Goal: Task Accomplishment & Management: Complete application form

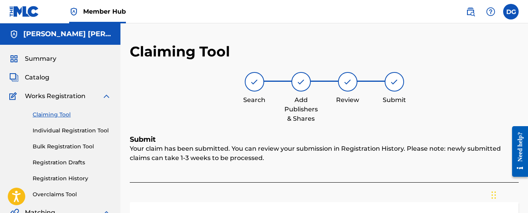
click at [60, 115] on link "Claiming Tool" at bounding box center [72, 114] width 79 height 8
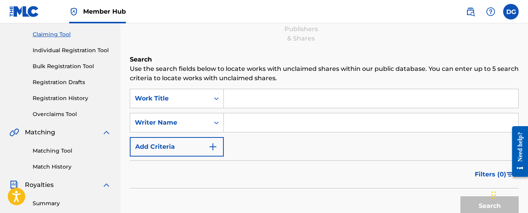
scroll to position [117, 0]
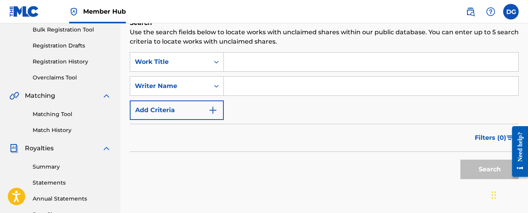
click at [262, 64] on input "Search Form" at bounding box center [371, 61] width 295 height 19
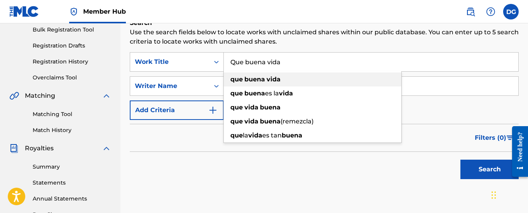
click at [265, 83] on div "que buena vida" at bounding box center [313, 79] width 178 height 14
type input "que buena vida"
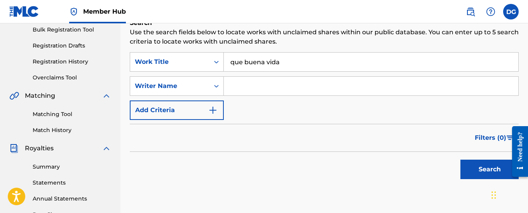
click at [262, 87] on input "Search Form" at bounding box center [371, 86] width 295 height 19
type input "[PERSON_NAME]"
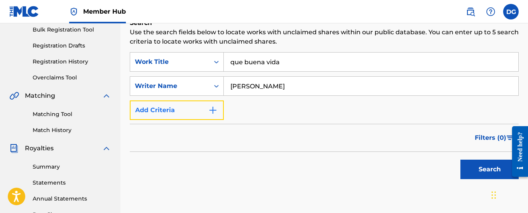
click at [210, 108] on img "Search Form" at bounding box center [212, 109] width 9 height 9
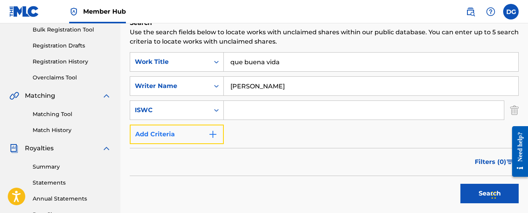
click at [217, 135] on img "Search Form" at bounding box center [212, 133] width 9 height 9
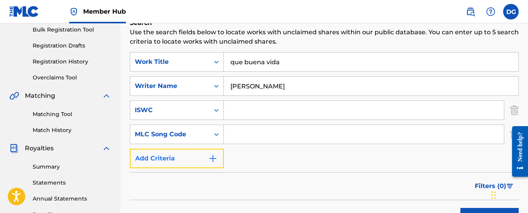
click at [211, 160] on img "Search Form" at bounding box center [212, 158] width 9 height 9
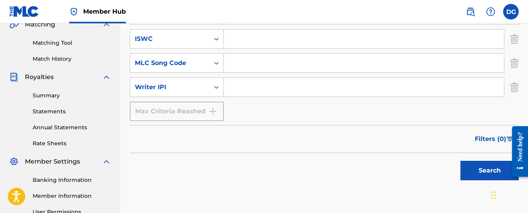
scroll to position [194, 0]
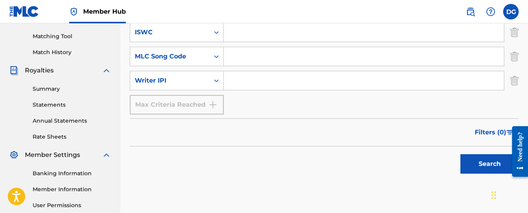
click at [249, 82] on input "Search Form" at bounding box center [364, 80] width 280 height 19
type input "00405669549"
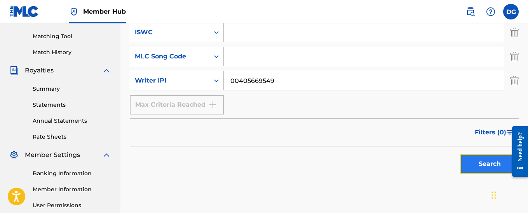
click at [483, 167] on button "Search" at bounding box center [490, 163] width 58 height 19
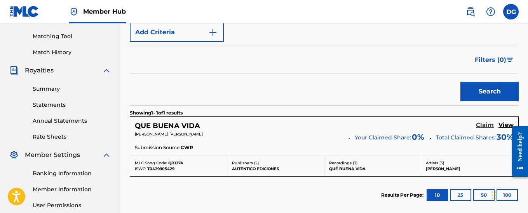
click at [489, 125] on h5 "Claim" at bounding box center [485, 124] width 18 height 7
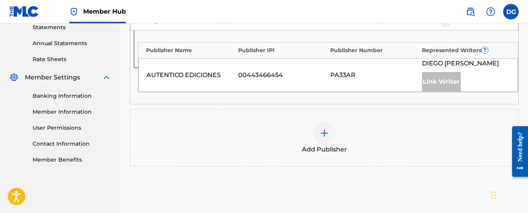
scroll to position [272, 0]
click at [329, 136] on div at bounding box center [324, 132] width 23 height 23
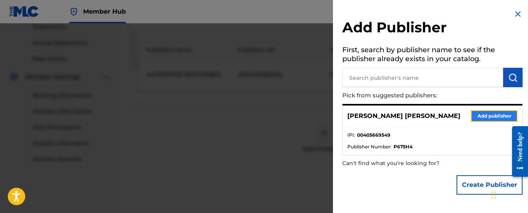
click at [484, 116] on button "Add publisher" at bounding box center [494, 116] width 47 height 12
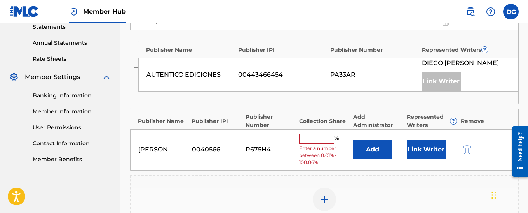
click at [325, 139] on input "text" at bounding box center [316, 138] width 35 height 10
type input "70"
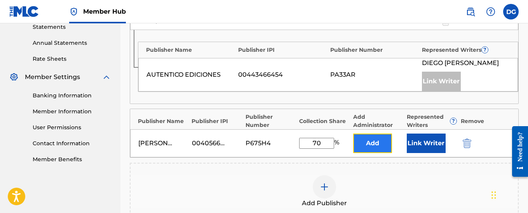
click at [369, 145] on button "Add" at bounding box center [372, 142] width 39 height 19
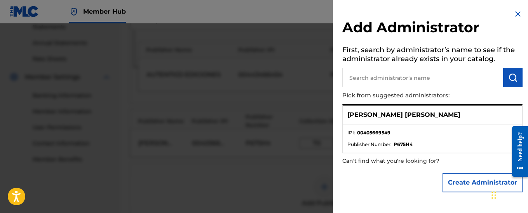
click at [383, 75] on input "text" at bounding box center [422, 77] width 161 height 19
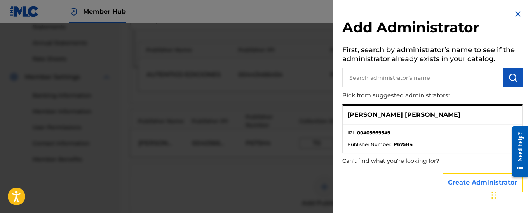
click at [466, 188] on button "Create Administrator" at bounding box center [483, 182] width 80 height 19
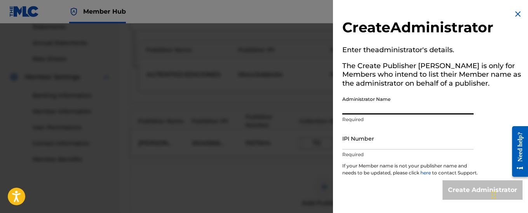
click at [364, 109] on input "Administrator Name" at bounding box center [407, 103] width 131 height 22
type input "[PERSON_NAME] [PERSON_NAME]"
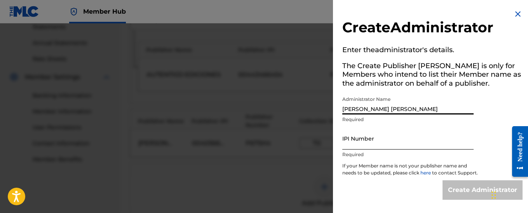
click at [364, 140] on input "IPI Number" at bounding box center [407, 138] width 131 height 22
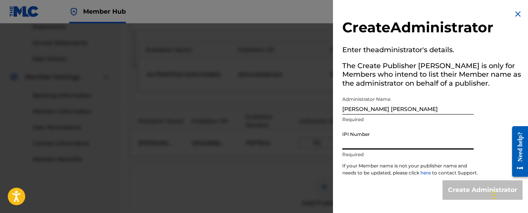
type input "00405669549"
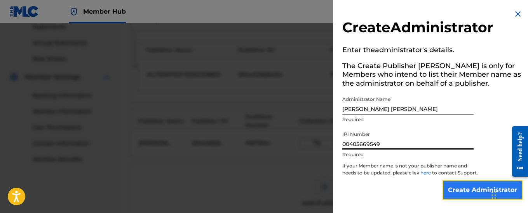
click at [474, 195] on input "Create Administrator" at bounding box center [483, 189] width 80 height 19
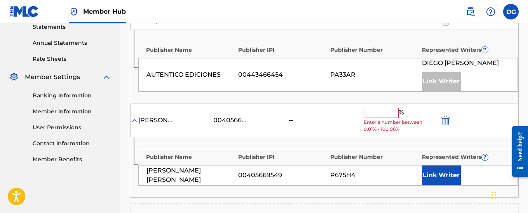
click at [380, 115] on input "text" at bounding box center [381, 113] width 35 height 10
type input "70"
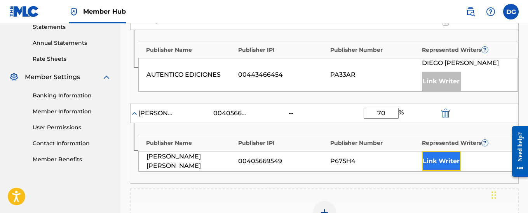
click at [445, 160] on button "Link Writer" at bounding box center [441, 160] width 39 height 19
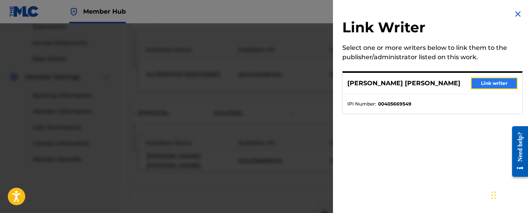
click at [480, 84] on button "Link writer" at bounding box center [494, 83] width 47 height 12
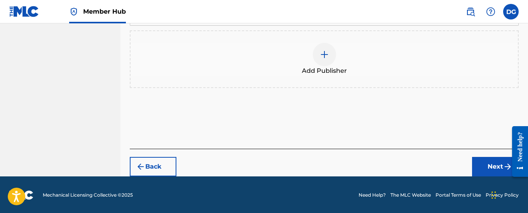
scroll to position [453, 0]
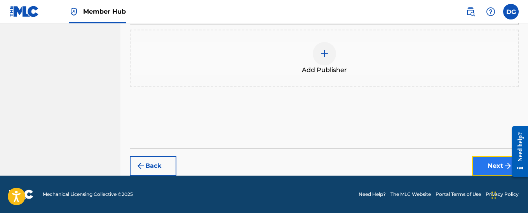
click at [492, 165] on button "Next" at bounding box center [495, 165] width 47 height 19
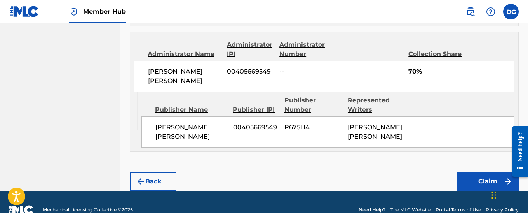
scroll to position [463, 0]
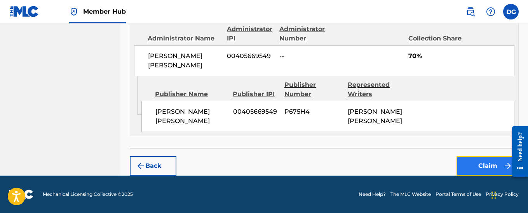
click at [490, 169] on button "Claim" at bounding box center [488, 165] width 62 height 19
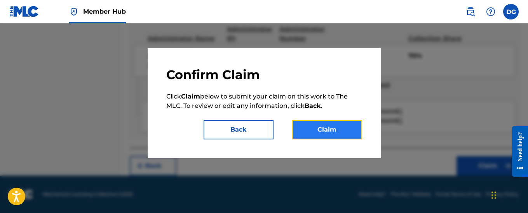
click at [353, 135] on button "Claim" at bounding box center [327, 129] width 70 height 19
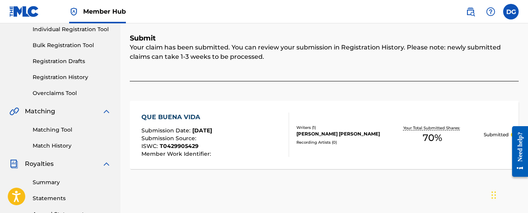
scroll to position [75, 0]
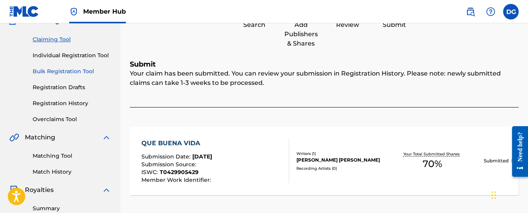
click at [74, 71] on link "Bulk Registration Tool" at bounding box center [72, 71] width 79 height 8
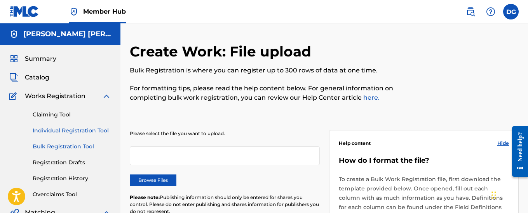
click at [77, 129] on link "Individual Registration Tool" at bounding box center [72, 130] width 79 height 8
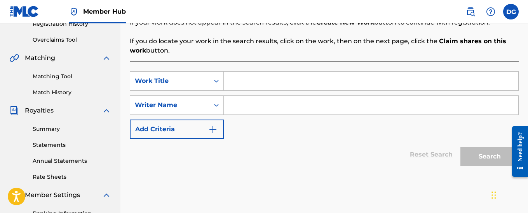
scroll to position [155, 0]
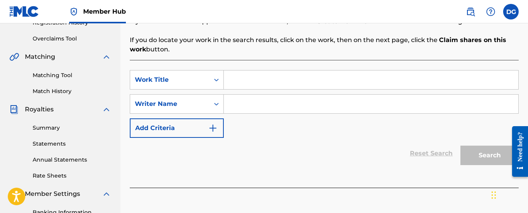
click at [236, 81] on input "Search Form" at bounding box center [371, 79] width 295 height 19
type input "primeros auxilios"
click at [252, 101] on input "Search Form" at bounding box center [371, 103] width 295 height 19
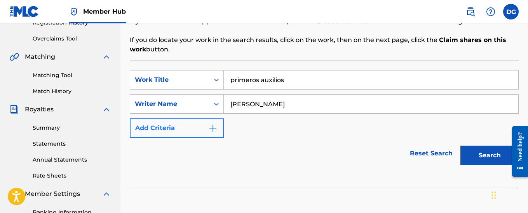
type input "[PERSON_NAME]"
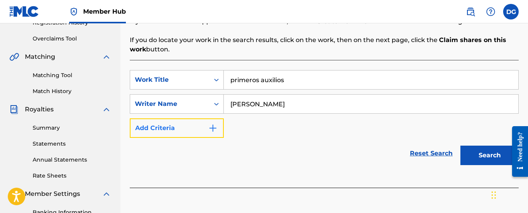
click at [214, 128] on img "Search Form" at bounding box center [212, 127] width 9 height 9
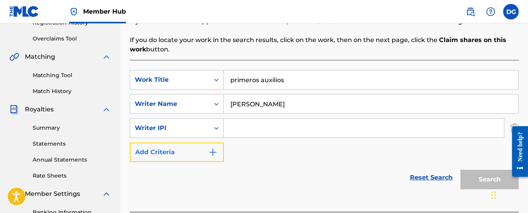
click at [215, 153] on img "Search Form" at bounding box center [212, 151] width 9 height 9
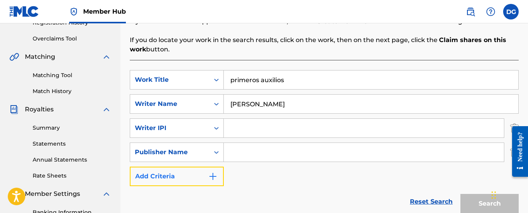
click at [215, 178] on img "Search Form" at bounding box center [212, 175] width 9 height 9
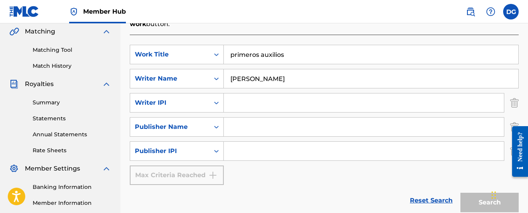
scroll to position [194, 0]
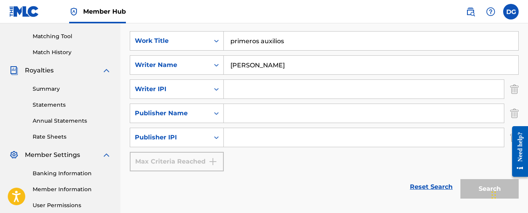
click at [239, 89] on input "Search Form" at bounding box center [364, 89] width 280 height 19
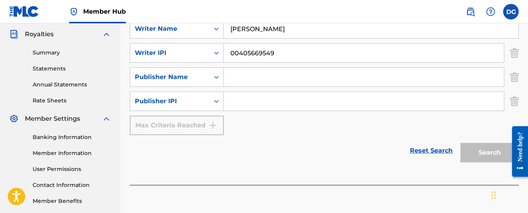
scroll to position [192, 0]
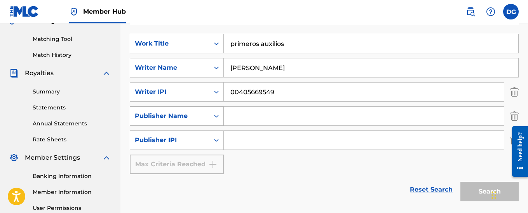
type input "00405669549"
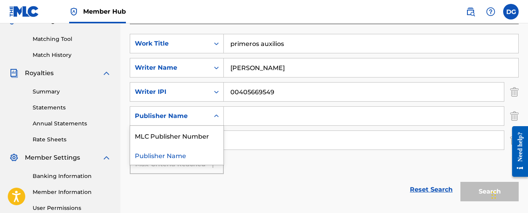
click at [216, 118] on icon "Search Form" at bounding box center [217, 116] width 8 height 8
click at [175, 155] on div "Publisher Name" at bounding box center [176, 154] width 93 height 19
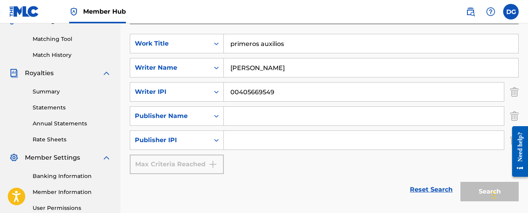
click at [250, 118] on input "Search Form" at bounding box center [364, 116] width 280 height 19
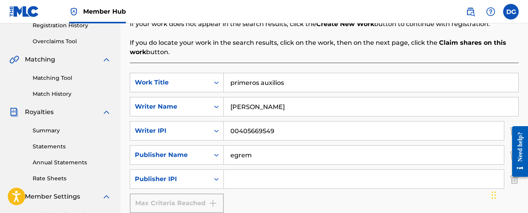
type input "egrem"
click at [232, 83] on input "primeros auxilios" at bounding box center [371, 82] width 295 height 19
click at [234, 84] on input "primeros auxilios" at bounding box center [371, 82] width 295 height 19
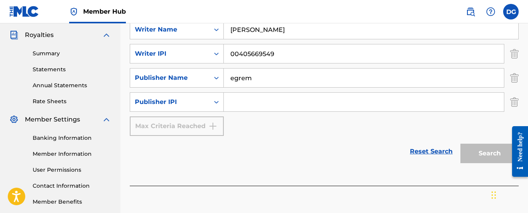
scroll to position [231, 0]
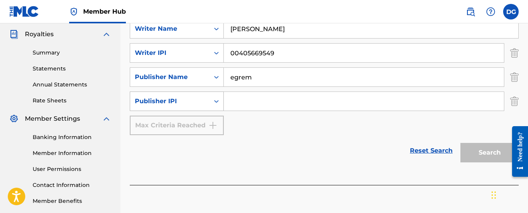
type input "Primeros auxilios"
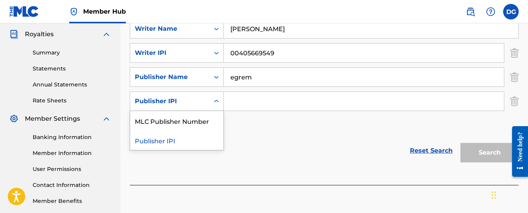
click at [218, 103] on icon "Search Form" at bounding box center [217, 101] width 8 height 8
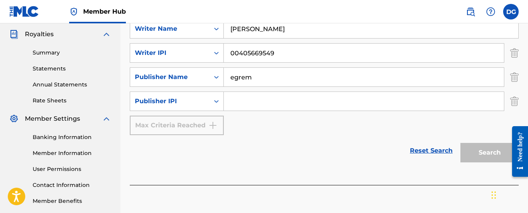
click at [258, 126] on div "SearchWithCriteria9e4feaa3-54bc-4726-8574-0bac1d5a1c25 Work Title Primeros auxi…" at bounding box center [324, 65] width 389 height 140
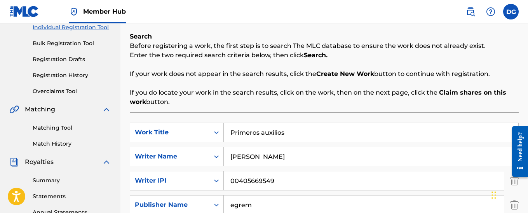
scroll to position [117, 0]
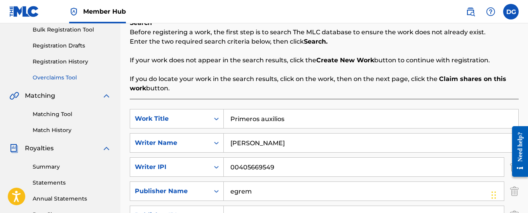
click at [59, 79] on link "Overclaims Tool" at bounding box center [72, 77] width 79 height 8
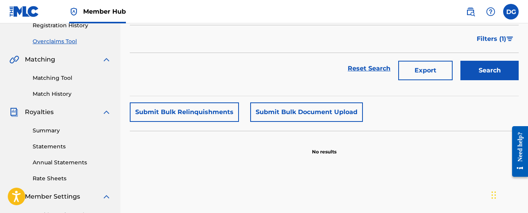
scroll to position [155, 0]
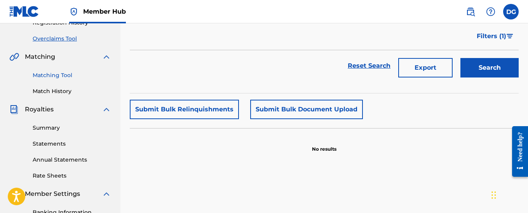
click at [56, 77] on link "Matching Tool" at bounding box center [72, 75] width 79 height 8
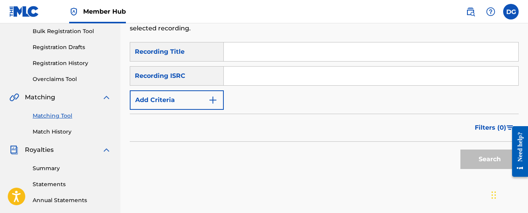
scroll to position [117, 0]
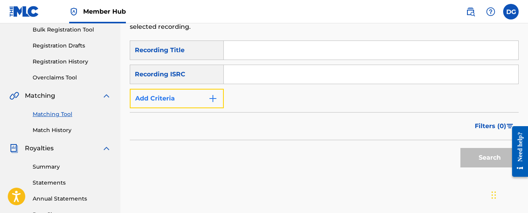
click at [214, 98] on img "Search Form" at bounding box center [212, 98] width 9 height 9
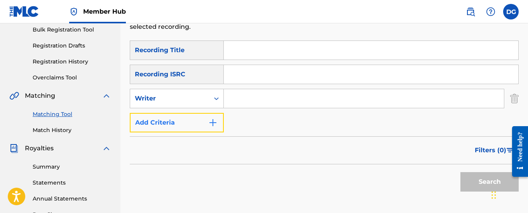
click at [213, 123] on img "Search Form" at bounding box center [212, 122] width 9 height 9
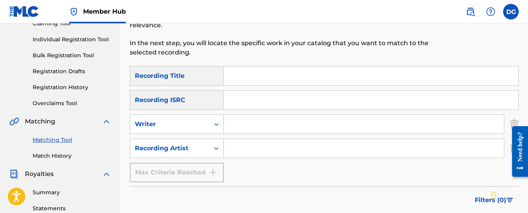
scroll to position [78, 0]
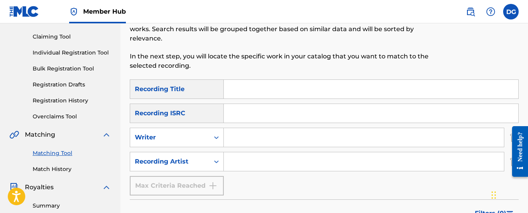
click at [248, 90] on input "Search Form" at bounding box center [371, 89] width 295 height 19
type input "Sabor salado"
click at [242, 140] on input "Search Form" at bounding box center [364, 137] width 280 height 19
type input "[PERSON_NAME] [PERSON_NAME]"
click at [248, 162] on input "Search Form" at bounding box center [364, 161] width 280 height 19
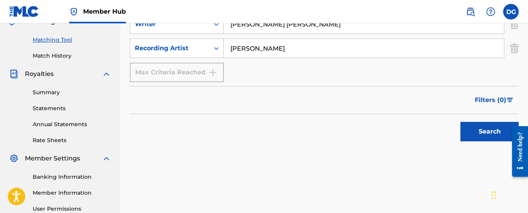
scroll to position [194, 0]
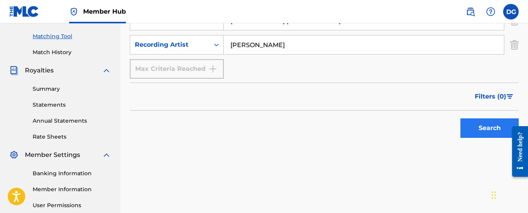
type input "[PERSON_NAME]"
click at [487, 124] on button "Search" at bounding box center [490, 127] width 58 height 19
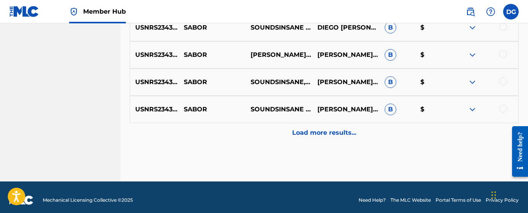
scroll to position [521, 0]
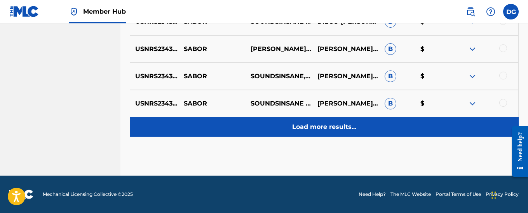
click at [349, 126] on p "Load more results..." at bounding box center [324, 126] width 64 height 9
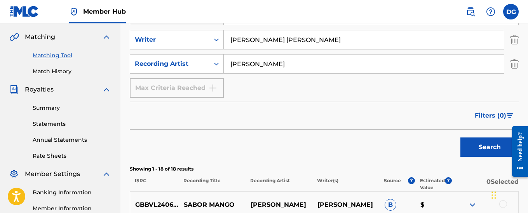
scroll to position [214, 0]
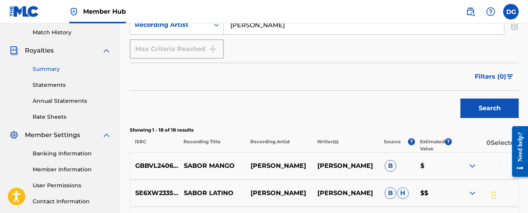
click at [54, 68] on link "Summary" at bounding box center [72, 69] width 79 height 8
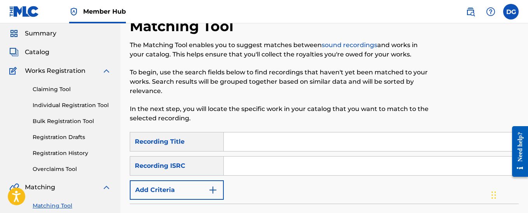
scroll to position [39, 0]
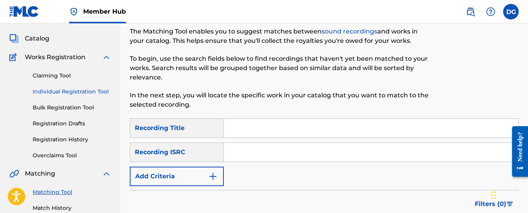
click at [73, 93] on link "Individual Registration Tool" at bounding box center [72, 91] width 79 height 8
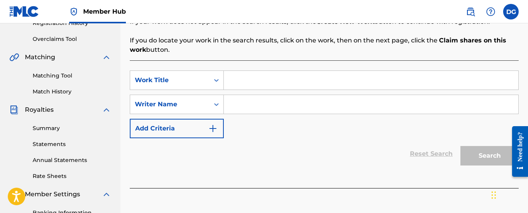
scroll to position [155, 0]
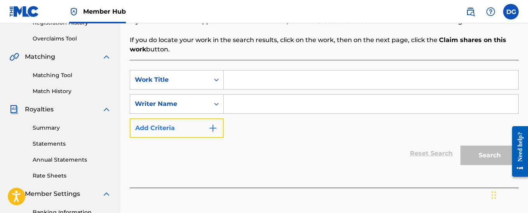
click at [212, 129] on img "Search Form" at bounding box center [212, 127] width 9 height 9
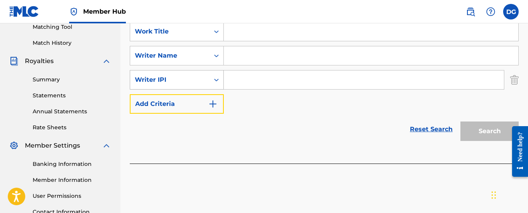
scroll to position [233, 0]
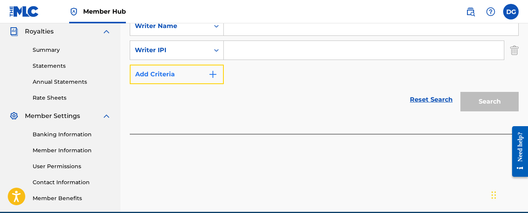
click at [211, 78] on img "Search Form" at bounding box center [212, 74] width 9 height 9
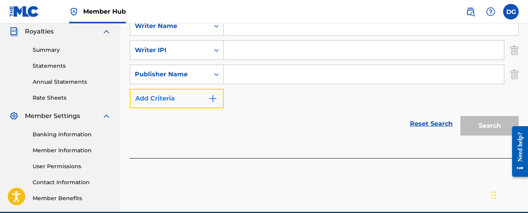
click at [213, 98] on img "Search Form" at bounding box center [212, 98] width 9 height 9
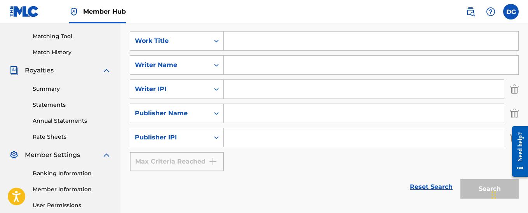
scroll to position [153, 0]
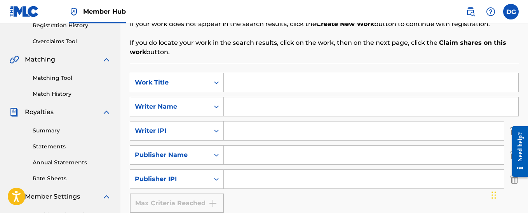
click at [241, 85] on input "Search Form" at bounding box center [371, 82] width 295 height 19
type input "Primeros auxilios"
click at [254, 105] on input "Search Form" at bounding box center [371, 106] width 295 height 19
type input "[PERSON_NAME]"
click at [239, 134] on input "Search Form" at bounding box center [364, 130] width 280 height 19
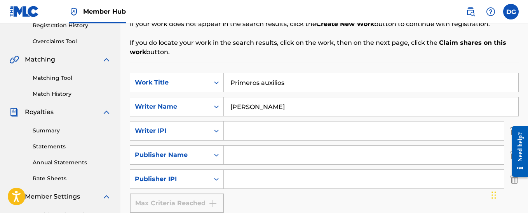
type input "00405669549"
click at [244, 154] on input "Search Form" at bounding box center [364, 154] width 280 height 19
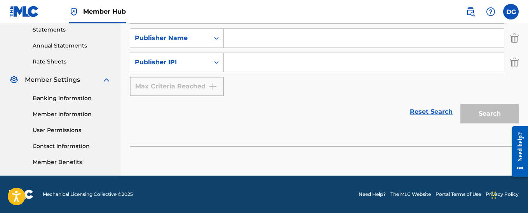
click at [474, 116] on div "Search" at bounding box center [488, 111] width 62 height 31
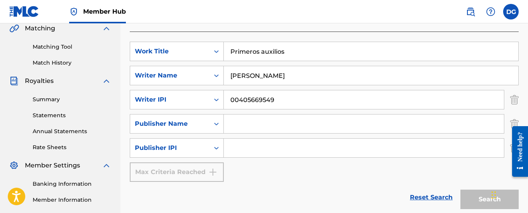
scroll to position [153, 0]
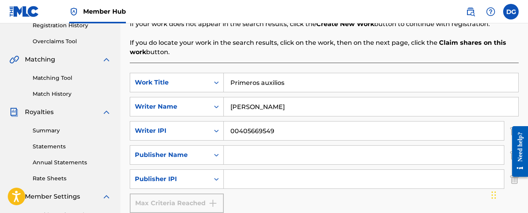
click at [250, 159] on input "Search Form" at bounding box center [364, 154] width 280 height 19
click at [231, 178] on input "Search Form" at bounding box center [364, 178] width 280 height 19
type input "00405669549"
click at [258, 157] on input "Search Form" at bounding box center [364, 154] width 280 height 19
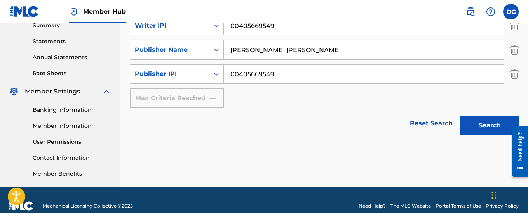
scroll to position [269, 0]
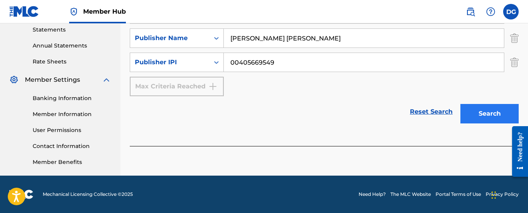
type input "[PERSON_NAME] [PERSON_NAME]"
click at [484, 116] on button "Search" at bounding box center [490, 113] width 58 height 19
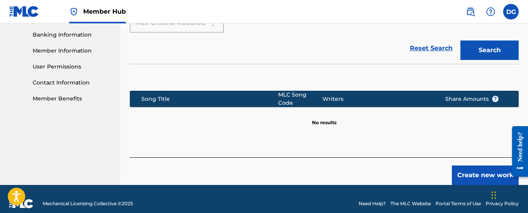
scroll to position [337, 0]
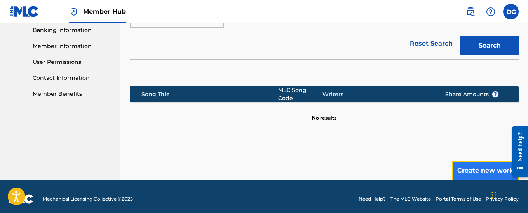
click at [479, 168] on button "Create new work" at bounding box center [485, 170] width 67 height 19
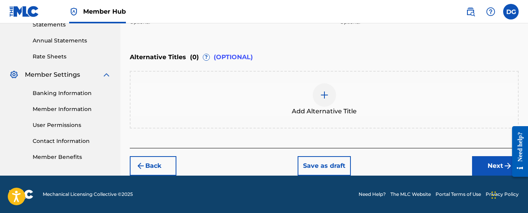
scroll to position [274, 0]
click at [492, 165] on button "Next" at bounding box center [495, 165] width 47 height 19
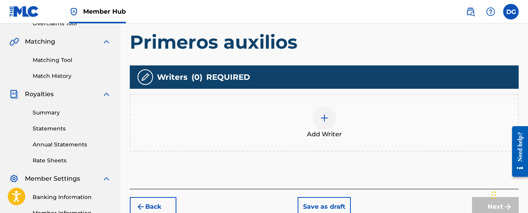
scroll to position [190, 0]
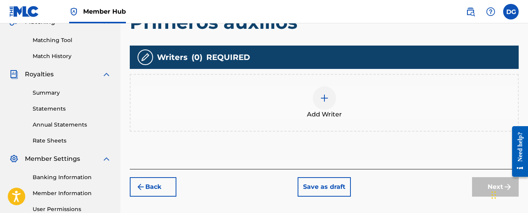
click at [325, 98] on img at bounding box center [324, 97] width 9 height 9
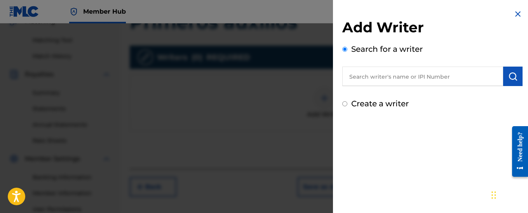
click at [370, 79] on input "text" at bounding box center [422, 75] width 161 height 19
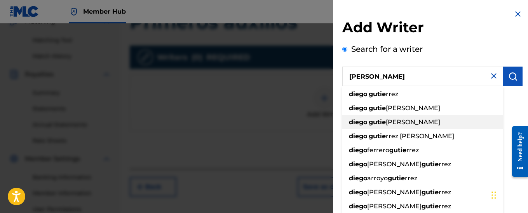
click at [400, 121] on span "[PERSON_NAME]" at bounding box center [413, 121] width 54 height 7
type input "[PERSON_NAME] [PERSON_NAME]"
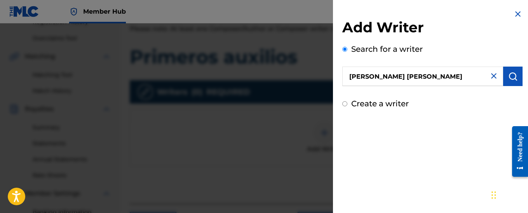
scroll to position [153, 0]
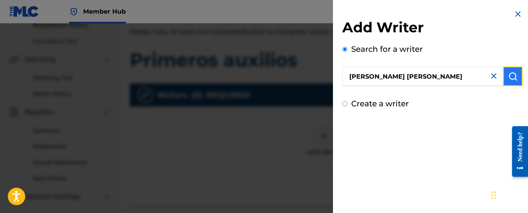
click at [510, 76] on img "submit" at bounding box center [512, 76] width 9 height 9
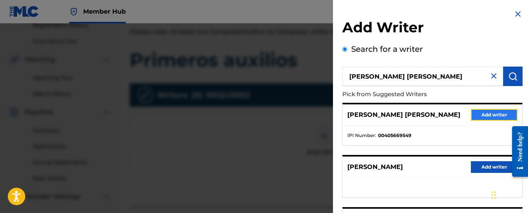
click at [489, 115] on button "Add writer" at bounding box center [494, 115] width 47 height 12
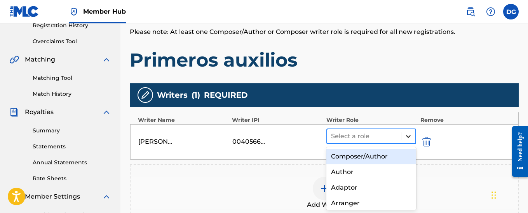
click at [412, 137] on icon at bounding box center [409, 136] width 8 height 8
click at [389, 155] on div "Composer/Author" at bounding box center [372, 156] width 90 height 16
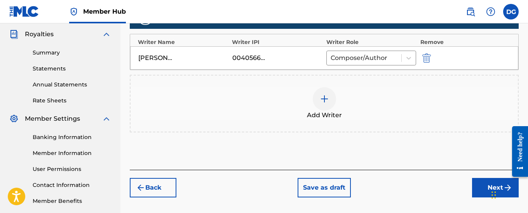
scroll to position [269, 0]
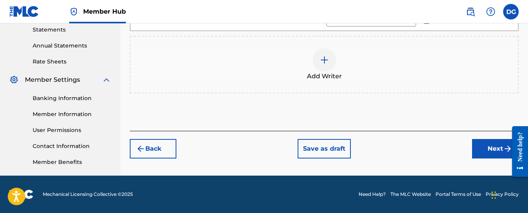
click at [323, 59] on img at bounding box center [324, 59] width 9 height 9
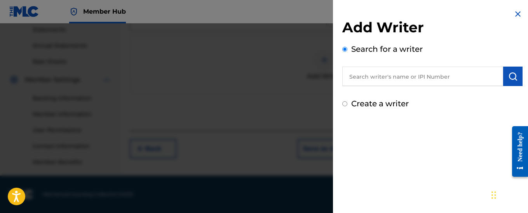
click at [398, 80] on input "text" at bounding box center [422, 75] width 161 height 19
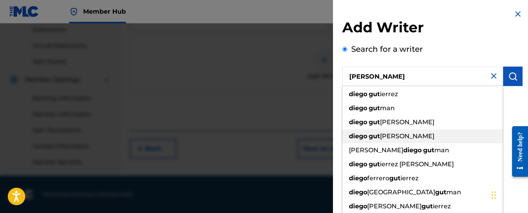
click at [394, 135] on span "[PERSON_NAME]" at bounding box center [407, 135] width 54 height 7
type input "[PERSON_NAME] [PERSON_NAME]"
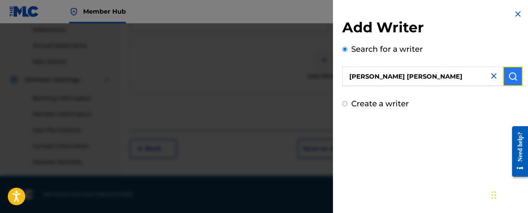
click at [510, 76] on img "submit" at bounding box center [512, 76] width 9 height 9
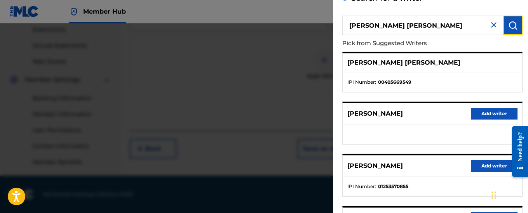
scroll to position [39, 0]
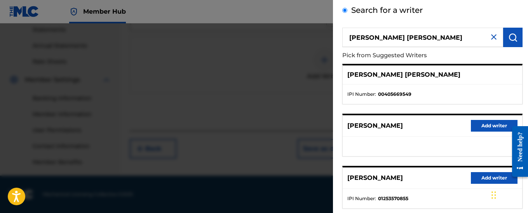
click at [441, 77] on div "[PERSON_NAME] [PERSON_NAME]" at bounding box center [433, 74] width 180 height 19
click at [390, 85] on ul "IPI Number : 00405669549" at bounding box center [433, 93] width 180 height 19
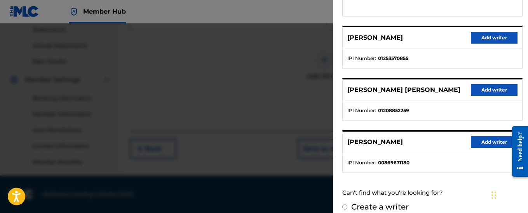
scroll to position [188, 0]
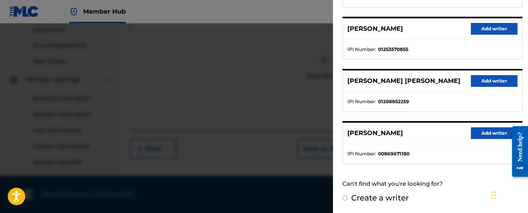
click at [290, 93] on div at bounding box center [264, 129] width 528 height 213
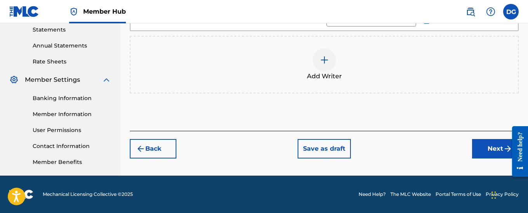
scroll to position [231, 0]
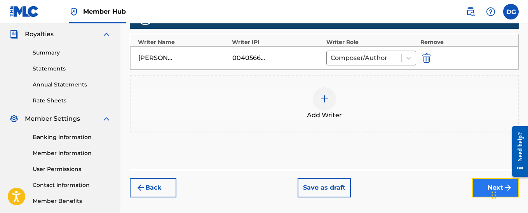
click at [485, 185] on button "Next" at bounding box center [495, 187] width 47 height 19
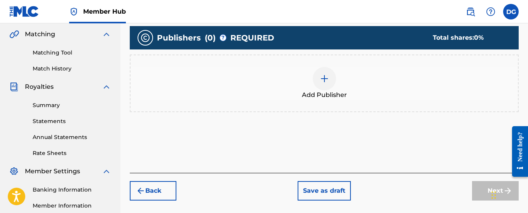
scroll to position [190, 0]
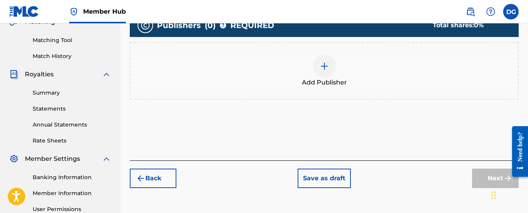
click at [323, 65] on img at bounding box center [324, 65] width 9 height 9
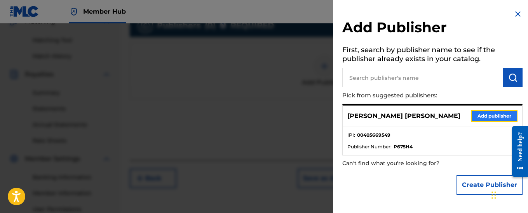
click at [484, 117] on button "Add publisher" at bounding box center [494, 116] width 47 height 12
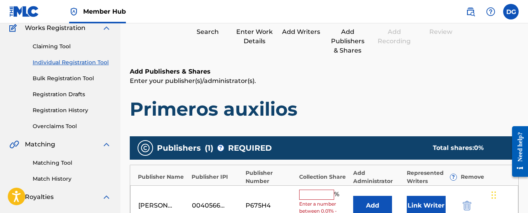
scroll to position [117, 0]
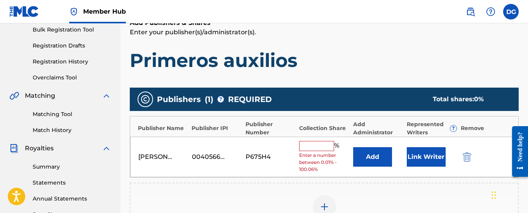
click at [314, 146] on input "text" at bounding box center [316, 146] width 35 height 10
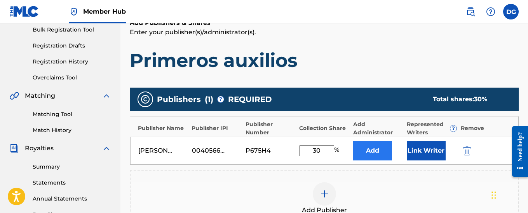
type input "30"
click at [381, 154] on button "Add" at bounding box center [372, 150] width 39 height 19
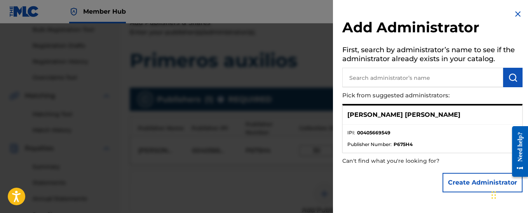
click at [370, 81] on input "text" at bounding box center [422, 77] width 161 height 19
type input "[PERSON_NAME]"
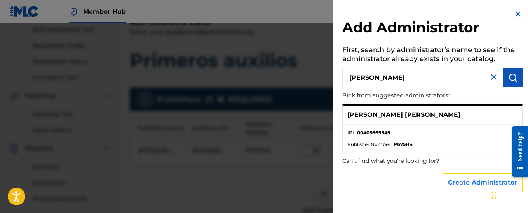
click at [473, 181] on button "Create Administrator" at bounding box center [483, 182] width 80 height 19
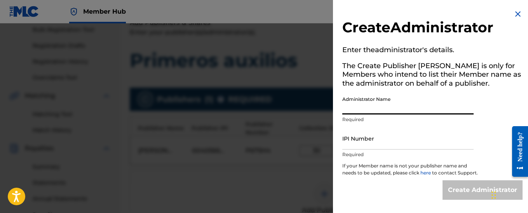
click at [348, 103] on input "Administrator Name" at bounding box center [407, 103] width 131 height 22
type input "[PERSON_NAME] [PERSON_NAME]"
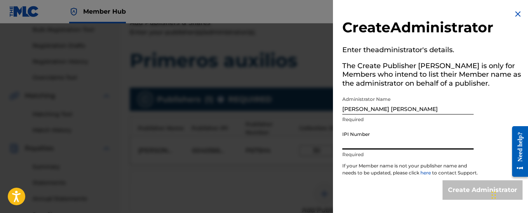
click at [372, 144] on input "IPI Number" at bounding box center [407, 138] width 131 height 22
type input "00405669549"
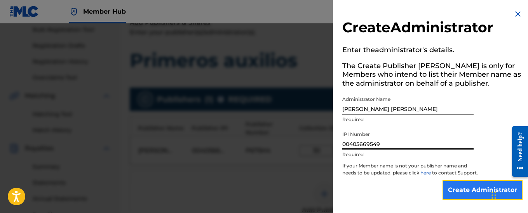
click at [458, 194] on input "Create Administrator" at bounding box center [483, 189] width 80 height 19
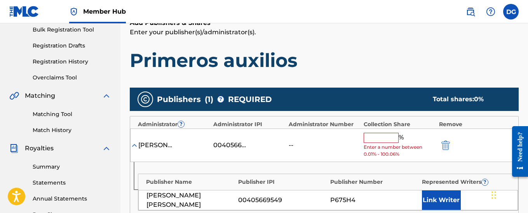
click at [380, 138] on input "text" at bounding box center [381, 138] width 35 height 10
type input "30"
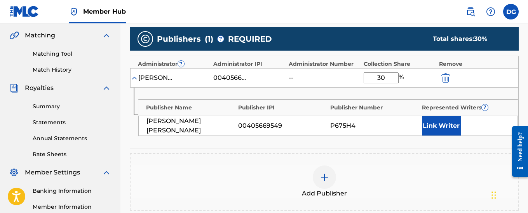
scroll to position [194, 0]
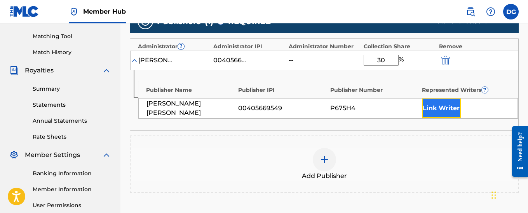
click at [447, 113] on button "Link Writer" at bounding box center [441, 107] width 39 height 19
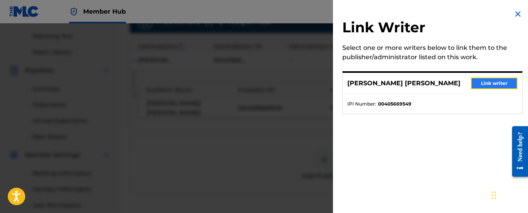
click at [487, 86] on button "Link writer" at bounding box center [494, 83] width 47 height 12
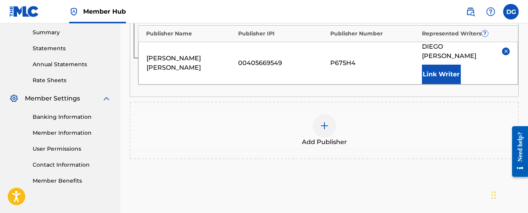
scroll to position [323, 0]
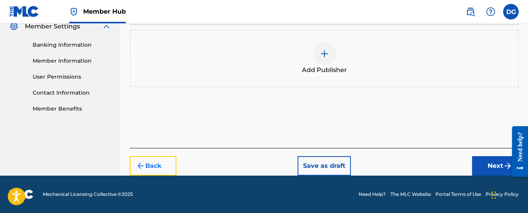
click at [140, 166] on img "submit" at bounding box center [140, 165] width 9 height 9
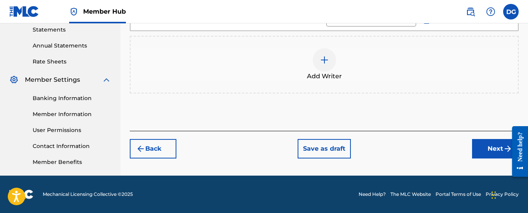
scroll to position [269, 0]
click at [150, 152] on button "Back" at bounding box center [153, 148] width 47 height 19
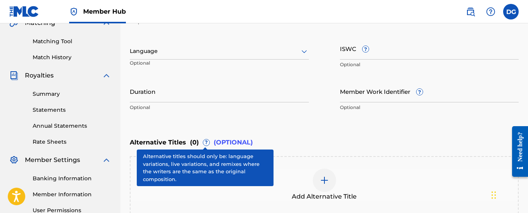
scroll to position [274, 0]
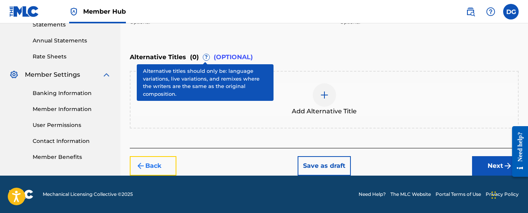
click at [141, 165] on img "submit" at bounding box center [140, 165] width 9 height 9
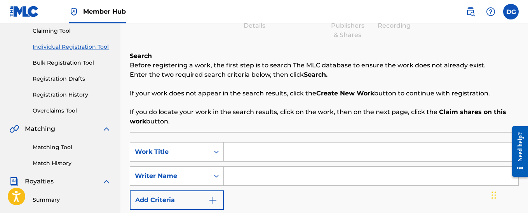
scroll to position [75, 0]
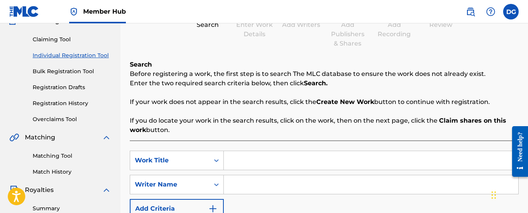
click at [264, 162] on input "Search Form" at bounding box center [371, 160] width 295 height 19
type input "Primeros Auxilios"
click at [257, 184] on input "Search Form" at bounding box center [371, 184] width 295 height 19
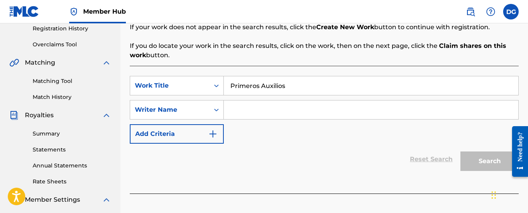
scroll to position [153, 0]
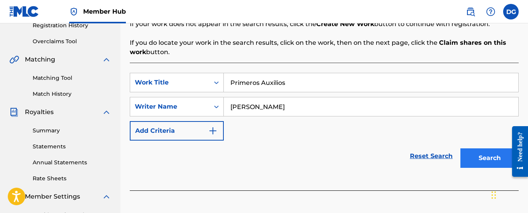
type input "[PERSON_NAME]"
click at [494, 162] on button "Search" at bounding box center [490, 157] width 58 height 19
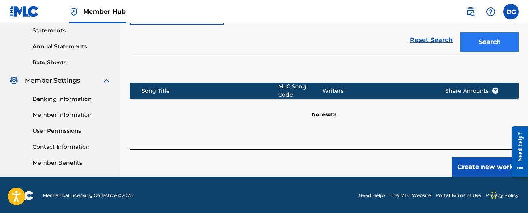
scroll to position [269, 0]
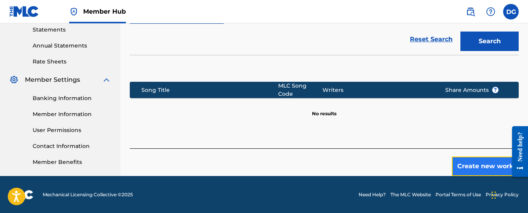
click at [476, 164] on button "Create new work" at bounding box center [485, 165] width 67 height 19
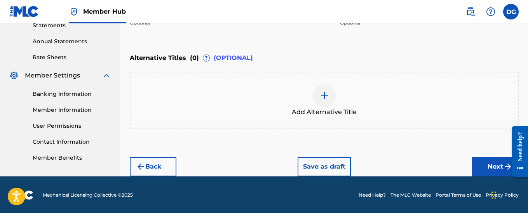
scroll to position [274, 0]
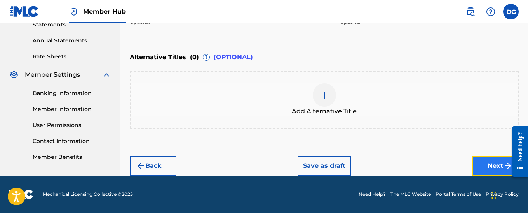
click at [493, 168] on button "Next" at bounding box center [495, 165] width 47 height 19
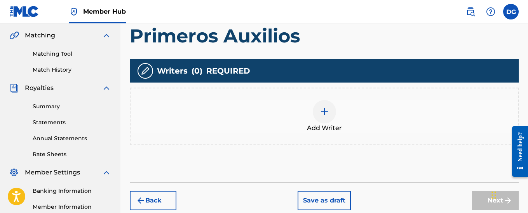
scroll to position [190, 0]
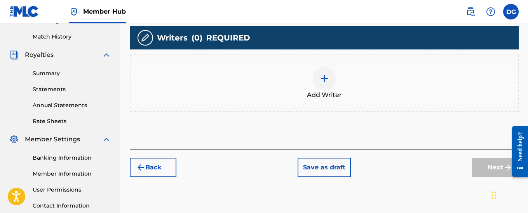
click at [324, 99] on div "Add Writers & Roles Enter all writer(s) and their roles. A full list of writer …" at bounding box center [324, 37] width 389 height 224
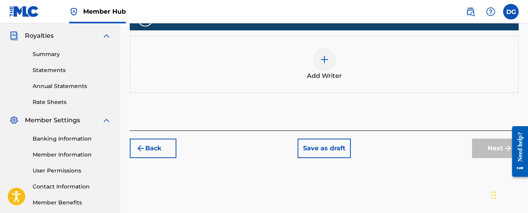
scroll to position [229, 0]
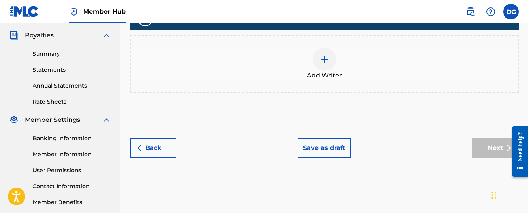
click at [324, 59] on img at bounding box center [324, 58] width 9 height 9
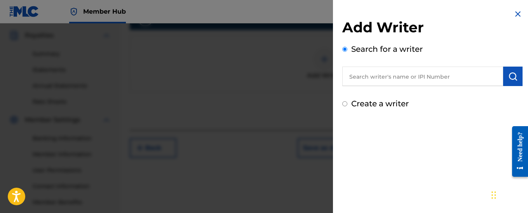
click at [424, 79] on input "text" at bounding box center [422, 75] width 161 height 19
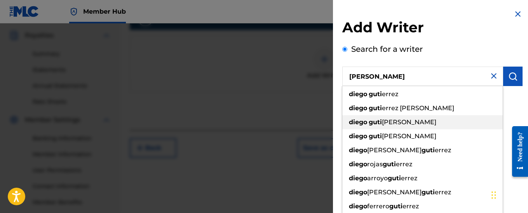
click at [391, 123] on span "[PERSON_NAME]" at bounding box center [409, 121] width 54 height 7
type input "[PERSON_NAME] [PERSON_NAME]"
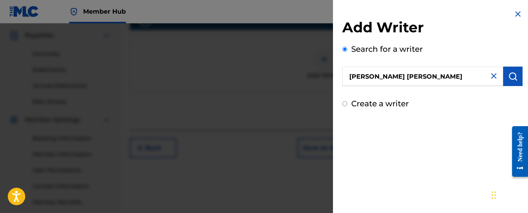
click at [344, 104] on input "Create a writer" at bounding box center [344, 103] width 5 height 5
radio input "false"
radio input "true"
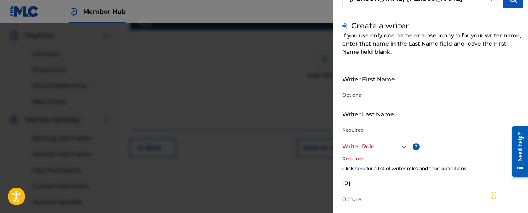
scroll to position [0, 0]
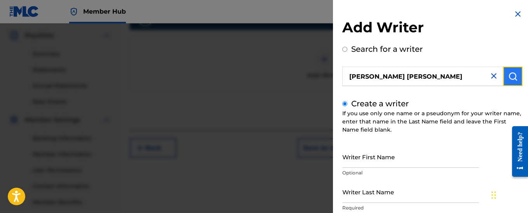
click at [512, 76] on img "submit" at bounding box center [512, 76] width 9 height 9
radio input "true"
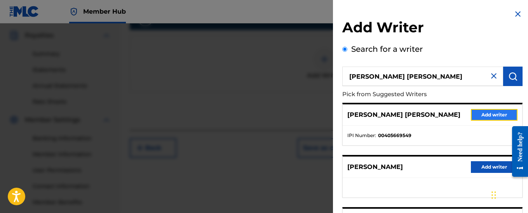
click at [494, 116] on button "Add writer" at bounding box center [494, 115] width 47 height 12
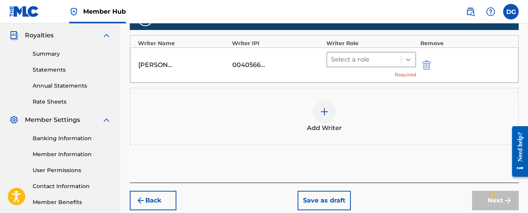
click at [408, 60] on icon at bounding box center [408, 59] width 5 height 3
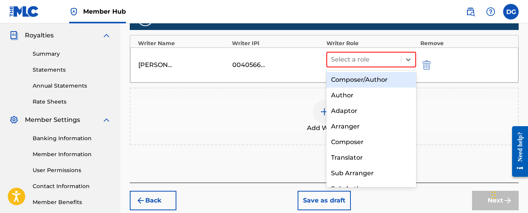
click at [382, 81] on div "Composer/Author" at bounding box center [372, 80] width 90 height 16
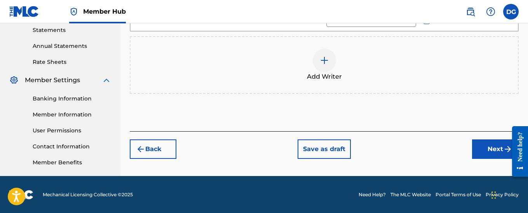
scroll to position [269, 0]
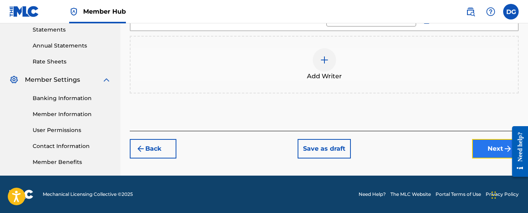
click at [503, 149] on button "Next" at bounding box center [495, 148] width 47 height 19
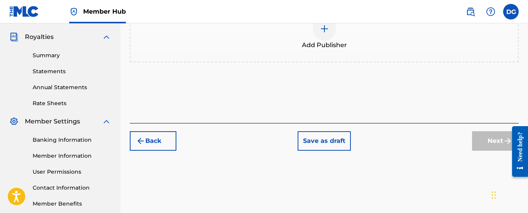
scroll to position [229, 0]
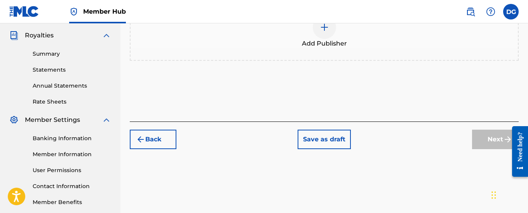
click at [326, 29] on img at bounding box center [324, 27] width 9 height 9
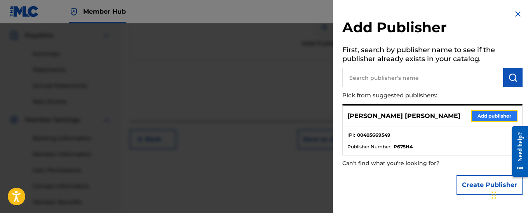
click at [485, 116] on button "Add publisher" at bounding box center [494, 116] width 47 height 12
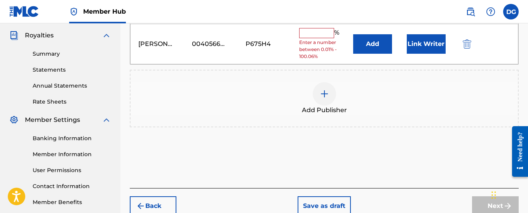
click at [315, 35] on input "text" at bounding box center [316, 33] width 35 height 10
type input "30"
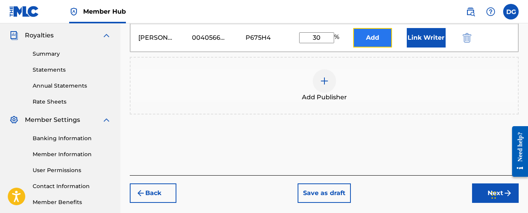
click at [374, 35] on button "Add" at bounding box center [372, 37] width 39 height 19
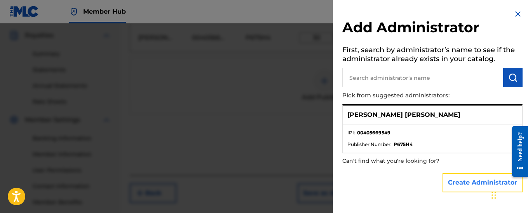
click at [470, 183] on button "Create Administrator" at bounding box center [483, 182] width 80 height 19
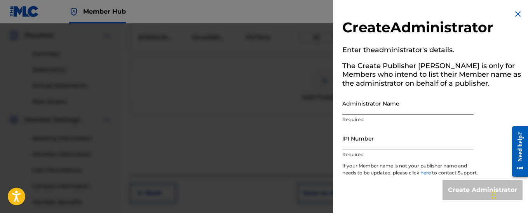
click at [363, 106] on input "Administrator Name" at bounding box center [407, 103] width 131 height 22
type input "[PERSON_NAME] [PERSON_NAME]"
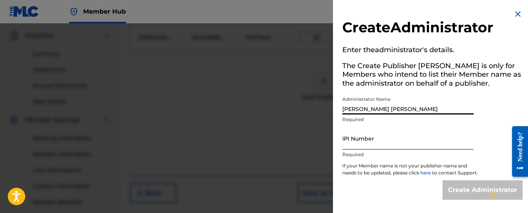
click at [356, 145] on input "IPI Number" at bounding box center [407, 138] width 131 height 22
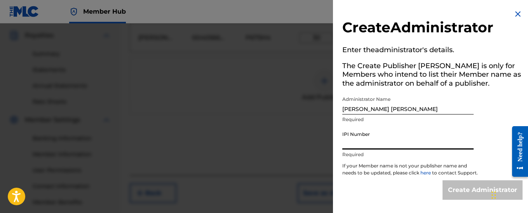
type input "00405669549"
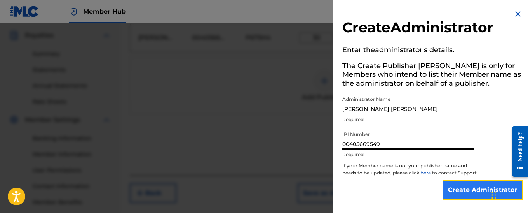
click at [465, 195] on input "Create Administrator" at bounding box center [483, 189] width 80 height 19
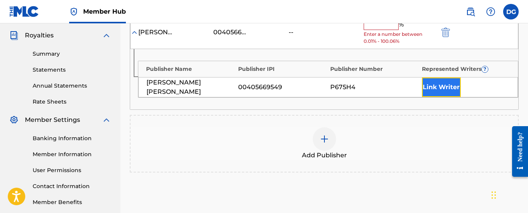
click at [437, 91] on button "Link Writer" at bounding box center [441, 86] width 39 height 19
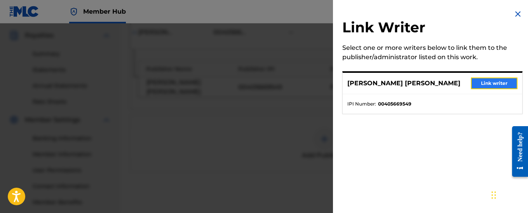
click at [482, 83] on button "Link writer" at bounding box center [494, 83] width 47 height 12
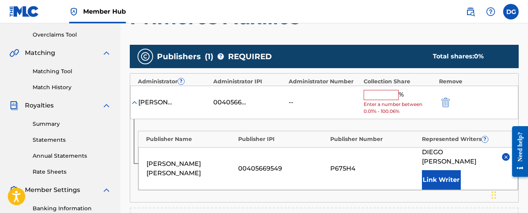
scroll to position [152, 0]
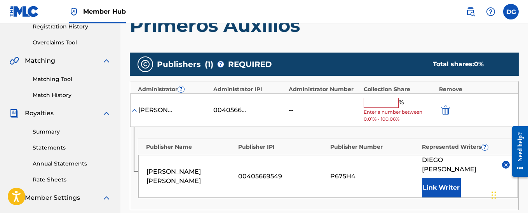
click at [380, 101] on input "text" at bounding box center [381, 103] width 35 height 10
type input "30"
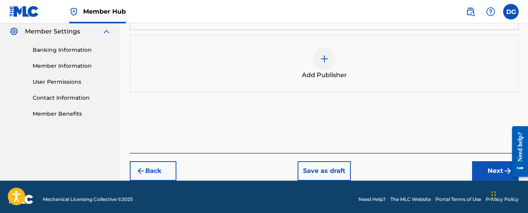
scroll to position [323, 0]
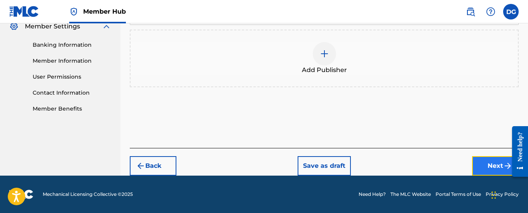
click at [495, 163] on button "Next" at bounding box center [495, 165] width 47 height 19
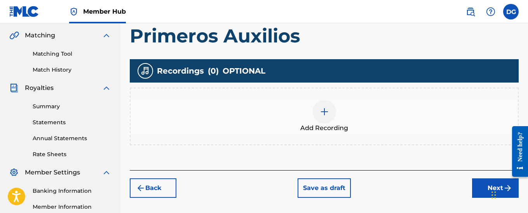
scroll to position [190, 0]
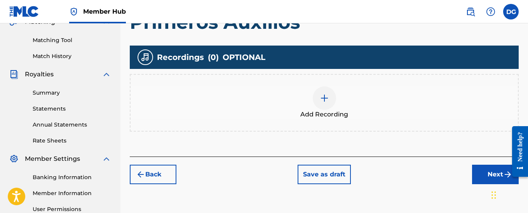
click at [325, 100] on img at bounding box center [324, 97] width 9 height 9
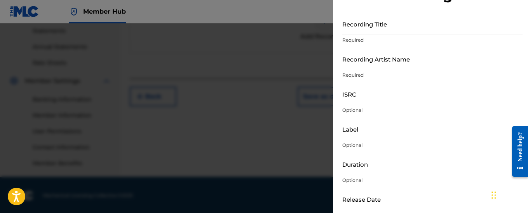
scroll to position [0, 0]
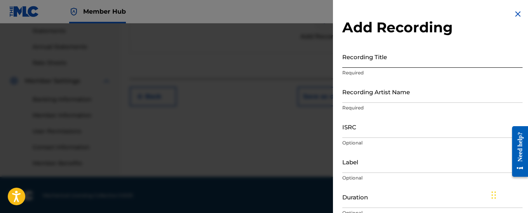
click at [368, 63] on input "Recording Title" at bounding box center [432, 56] width 180 height 22
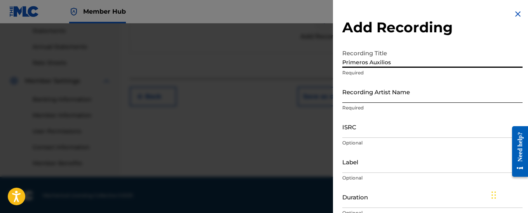
type input "Primeros Auxilios"
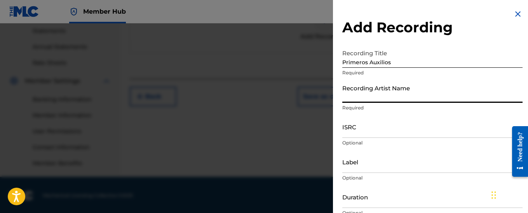
click at [372, 96] on input "Recording Artist Name" at bounding box center [432, 91] width 180 height 22
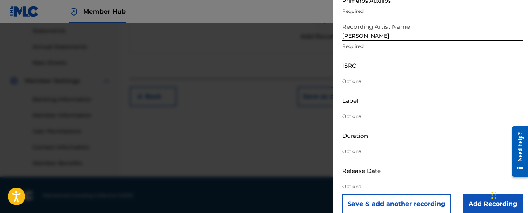
scroll to position [72, 0]
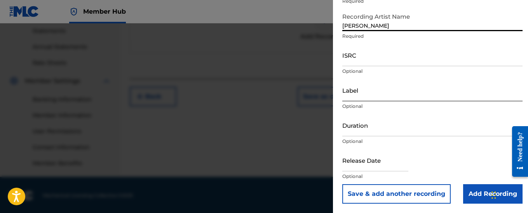
type input "[PERSON_NAME]"
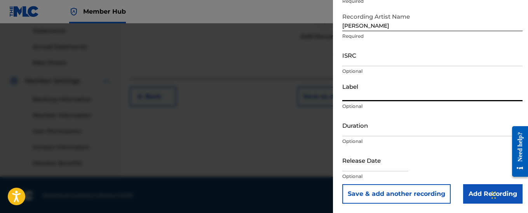
click at [373, 95] on input "Label" at bounding box center [432, 90] width 180 height 22
type input "EGREM"
select select "8"
select select "2025"
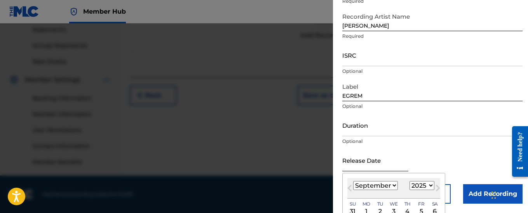
click at [362, 167] on input "text" at bounding box center [375, 160] width 66 height 22
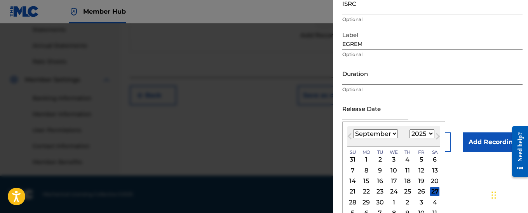
scroll to position [133, 0]
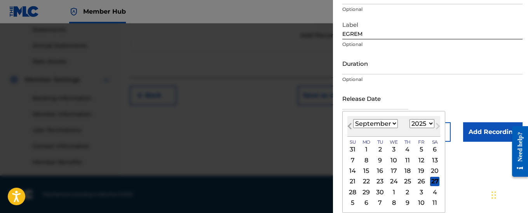
click at [351, 126] on span "Previous Month" at bounding box center [351, 127] width 0 height 12
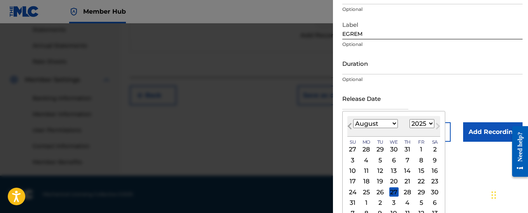
click at [351, 126] on span "Previous Month" at bounding box center [351, 127] width 0 height 12
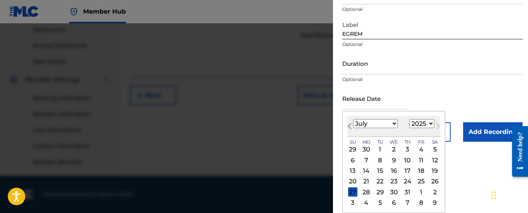
click at [351, 126] on span "Previous Month" at bounding box center [351, 127] width 0 height 12
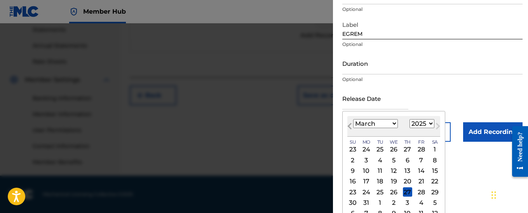
click at [351, 126] on span "Previous Month" at bounding box center [351, 127] width 0 height 12
select select "1"
click at [422, 181] on div "21" at bounding box center [421, 180] width 9 height 9
type input "[DATE]"
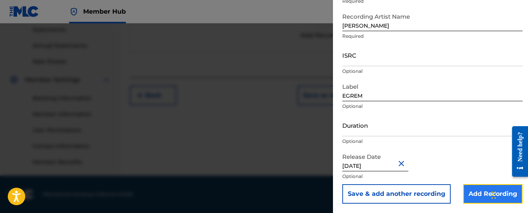
click at [469, 193] on input "Add Recording" at bounding box center [492, 193] width 59 height 19
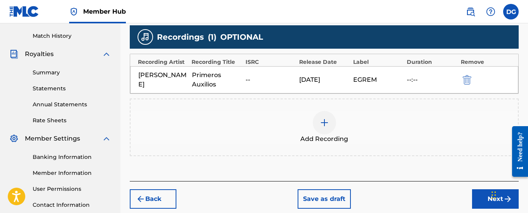
scroll to position [231, 0]
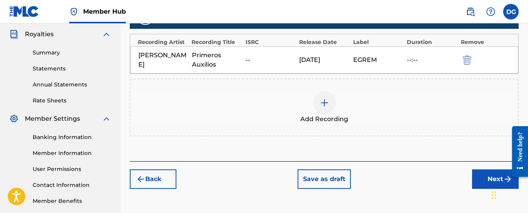
click at [323, 105] on img at bounding box center [324, 102] width 9 height 9
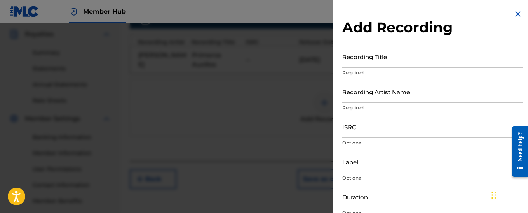
click at [517, 13] on img at bounding box center [517, 13] width 9 height 9
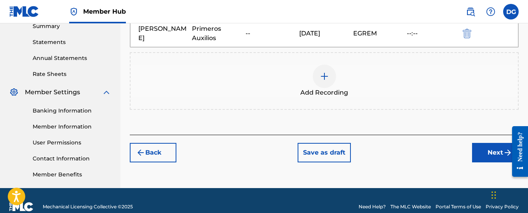
scroll to position [269, 0]
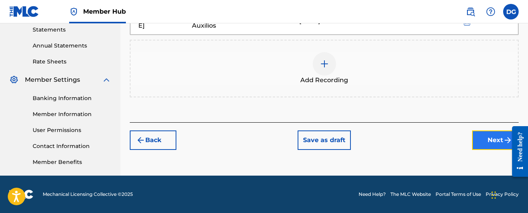
click at [499, 141] on button "Next" at bounding box center [495, 139] width 47 height 19
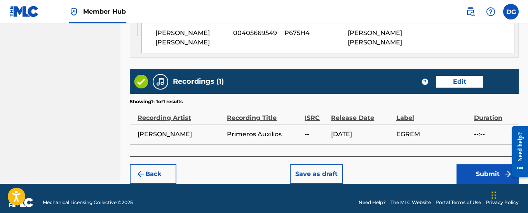
scroll to position [515, 0]
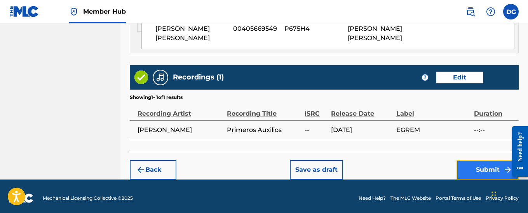
click at [491, 165] on button "Submit" at bounding box center [488, 169] width 62 height 19
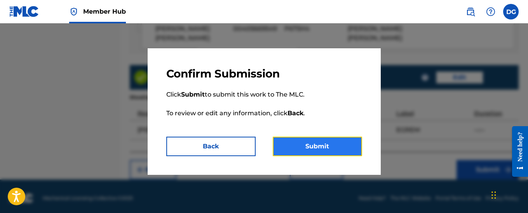
click at [322, 147] on button "Submit" at bounding box center [317, 145] width 89 height 19
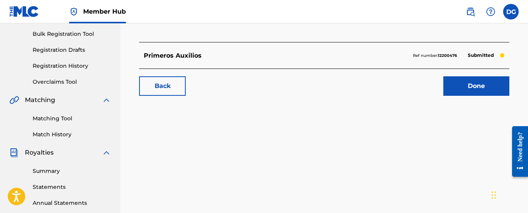
scroll to position [117, 0]
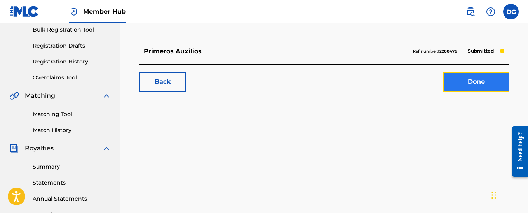
click at [470, 80] on link "Done" at bounding box center [477, 81] width 66 height 19
